Goal: Check status: Check status

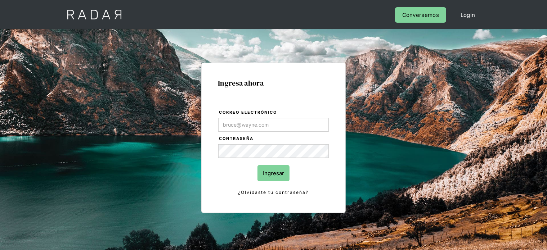
click at [238, 126] on input "Correo electrónico" at bounding box center [273, 125] width 111 height 14
type input "[PERSON_NAME][EMAIL_ADDRESS][DOMAIN_NAME]"
click at [269, 178] on input "Ingresar" at bounding box center [274, 173] width 32 height 16
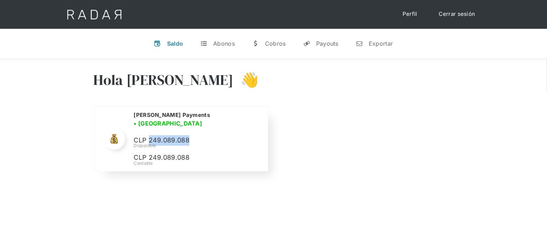
drag, startPoint x: 150, startPoint y: 136, endPoint x: 198, endPoint y: 138, distance: 47.9
click at [198, 138] on p "CLP 249.089.088" at bounding box center [188, 140] width 108 height 10
copy p "249.089.088"
